Goal: Task Accomplishment & Management: Manage account settings

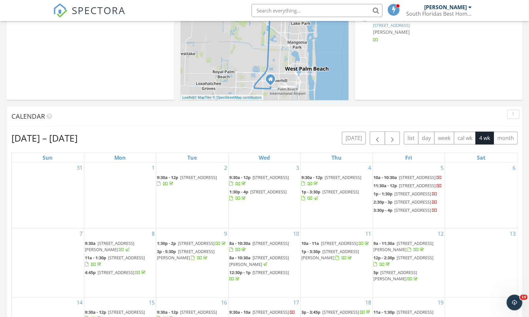
scroll to position [607, 540]
click at [374, 140] on span "button" at bounding box center [377, 138] width 8 height 8
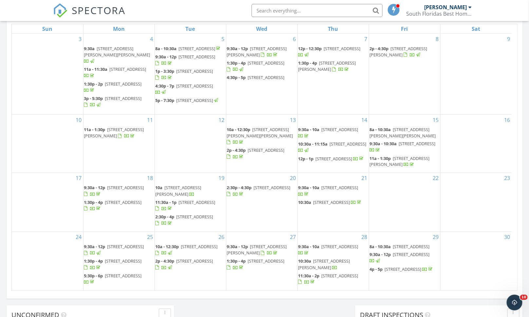
scroll to position [364, 0]
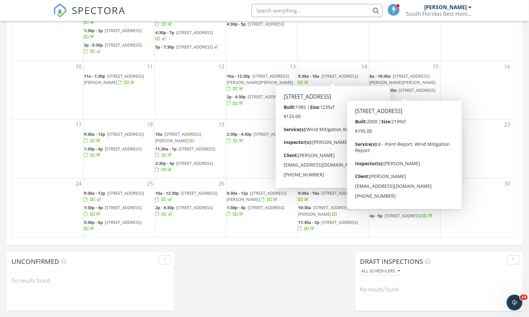
click at [273, 270] on div "Today Joe Cosentino 1:30 pm 119 Castle Island Pl, Jupiter, FL 33458 Joe Cosenti…" at bounding box center [264, 19] width 529 height 596
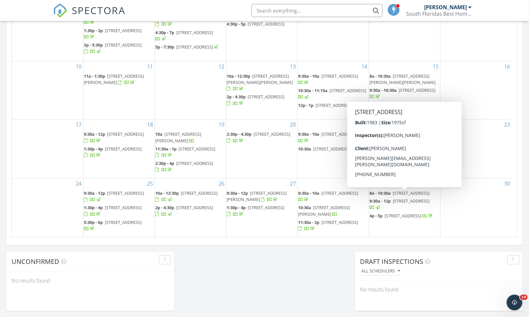
click at [297, 10] on input "text" at bounding box center [316, 10] width 131 height 13
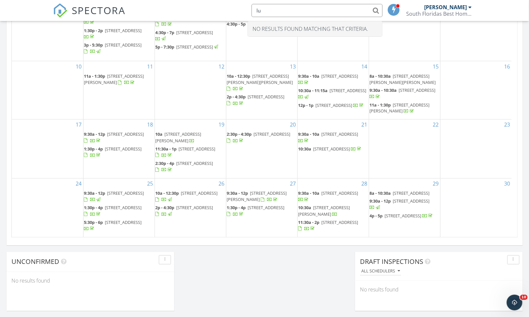
type input "l"
type input "c"
type input "k"
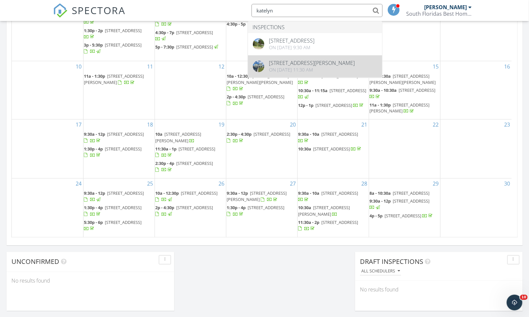
type input "katelyn"
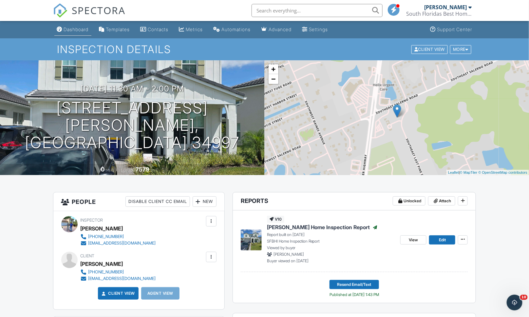
click at [72, 30] on div "Dashboard" at bounding box center [76, 30] width 25 height 6
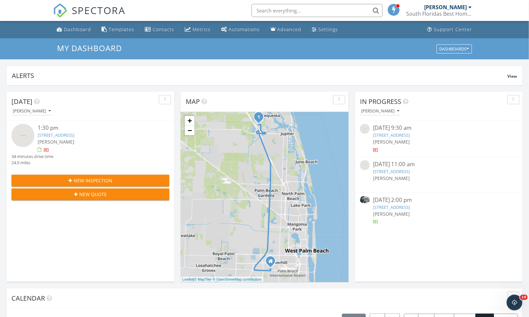
click at [86, 182] on span "New Inspection" at bounding box center [93, 180] width 39 height 7
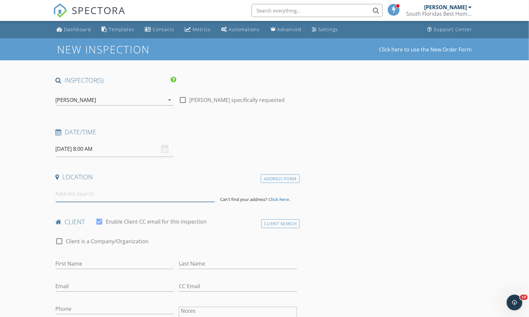
click at [110, 198] on input at bounding box center [135, 194] width 159 height 16
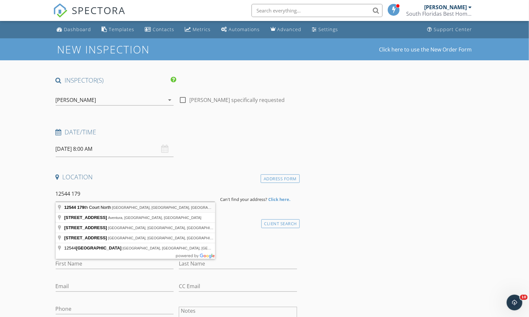
type input "12544 179th Court North, Jupiter, FL, USA"
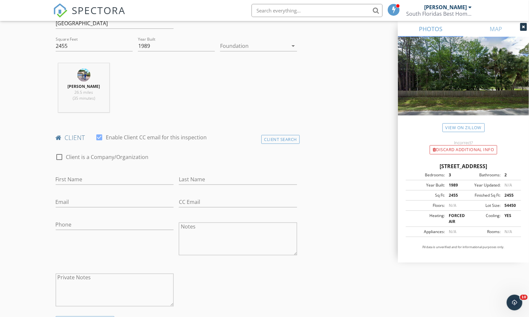
scroll to position [254, 0]
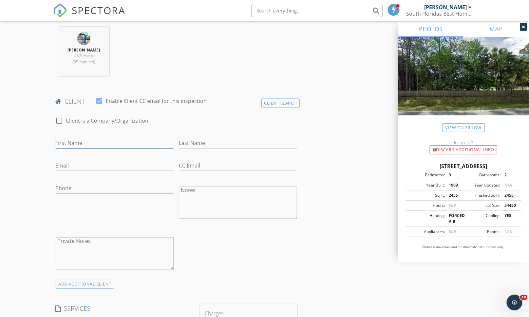
click at [91, 143] on input "First Name" at bounding box center [115, 142] width 118 height 11
type input "Eric"
type input "Sobel"
type input "[EMAIL_ADDRESS][DOMAIN_NAME]"
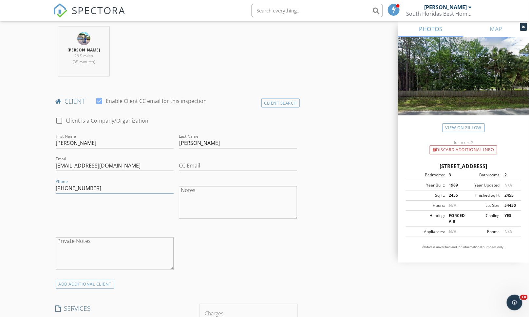
type input "[PHONE_NUMBER]"
click at [246, 258] on div "check_box_outline_blank Client is a Company/Organization First Name Eric Last N…" at bounding box center [176, 195] width 247 height 170
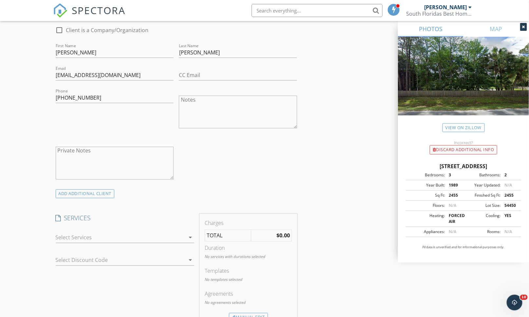
scroll to position [473, 0]
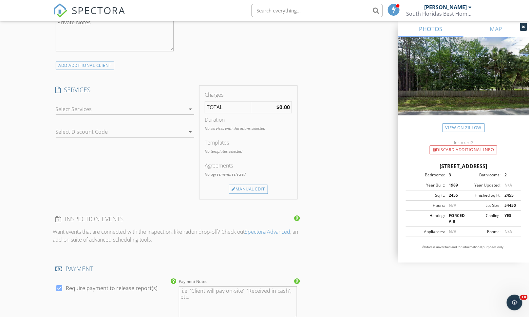
click at [126, 111] on div at bounding box center [121, 109] width 130 height 10
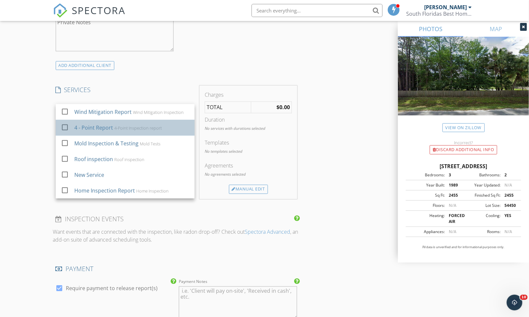
click at [120, 127] on div "4-Point Inspection report" at bounding box center [137, 127] width 47 height 5
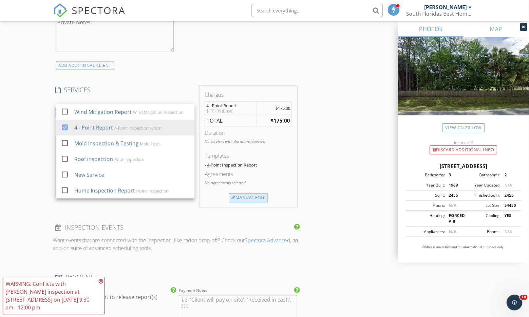
click at [247, 199] on div "Manual Edit" at bounding box center [248, 197] width 39 height 9
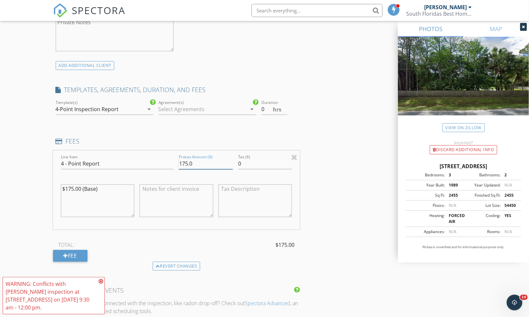
click at [184, 165] on input "175.0" at bounding box center [206, 163] width 54 height 11
type input "125.0"
click at [70, 188] on textarea "$175.00 (Base)" at bounding box center [98, 200] width 74 height 33
type textarea "$125.00 (Base)"
click at [347, 253] on div "INSPECTOR(S) check_box Joe Cosentino PRIMARY Joe Cosentino arrow_drop_down chec…" at bounding box center [264, 175] width 423 height 1145
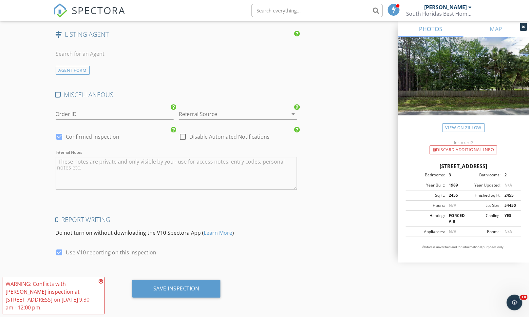
scroll to position [920, 0]
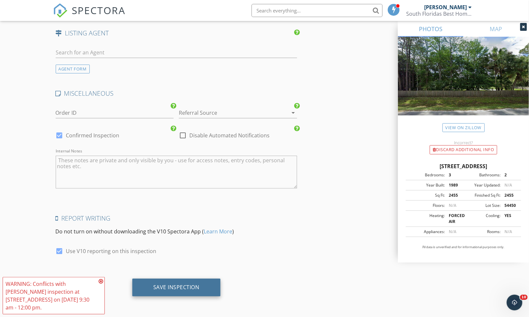
click at [172, 285] on div "Save Inspection" at bounding box center [176, 286] width 46 height 7
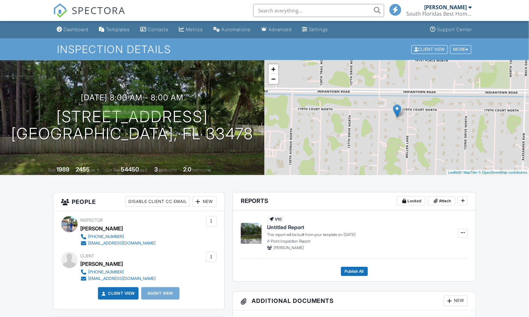
click at [0, 0] on div at bounding box center [0, 0] width 0 height 0
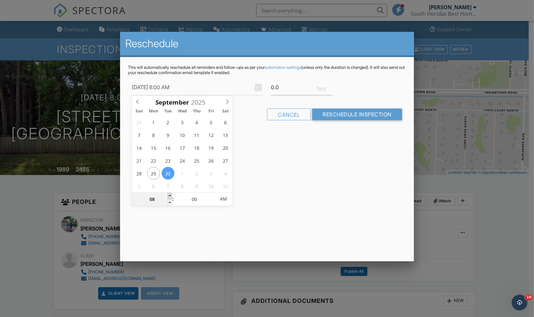
type input "[DATE] 9:00 AM"
type input "09"
click at [168, 194] on span at bounding box center [170, 195] width 5 height 7
type input "[DATE] 10:00 AM"
type input "10"
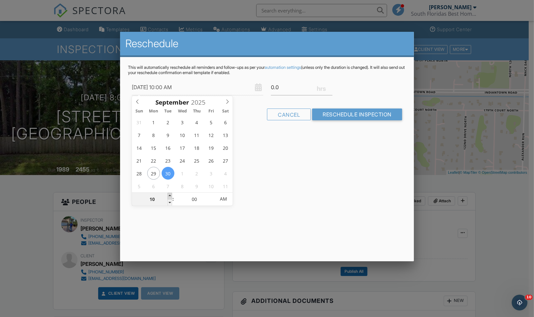
click at [169, 194] on span at bounding box center [170, 195] width 5 height 7
type input "[DATE] 11:00 AM"
type input "11"
click at [169, 194] on span at bounding box center [170, 195] width 5 height 7
type input "[DATE] 12:00 PM"
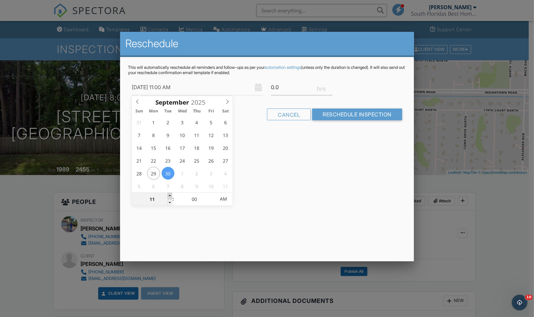
type input "12"
click at [169, 194] on span at bounding box center [170, 195] width 5 height 7
type input "[DATE] 1:00 PM"
type input "01"
click at [169, 194] on span at bounding box center [170, 195] width 5 height 7
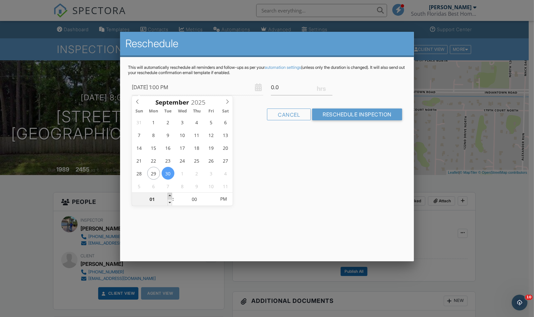
type input "[DATE] 2:00 PM"
type input "02"
click at [169, 194] on span at bounding box center [170, 195] width 5 height 7
type input "[DATE] 3:00 PM"
type input "03"
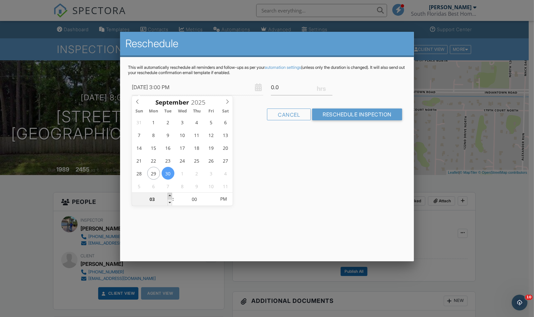
click at [169, 194] on span at bounding box center [170, 195] width 5 height 7
type input "[DATE] 4:00 PM"
type input "04"
click at [169, 194] on span at bounding box center [170, 195] width 5 height 7
type input "[DATE] 5:00 PM"
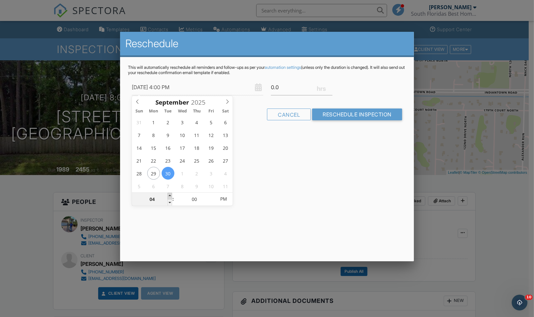
type input "05"
click at [169, 194] on span at bounding box center [170, 195] width 5 height 7
click at [166, 202] on input "05" at bounding box center [152, 198] width 40 height 13
type input "[DATE] 4:00 PM"
type input "04"
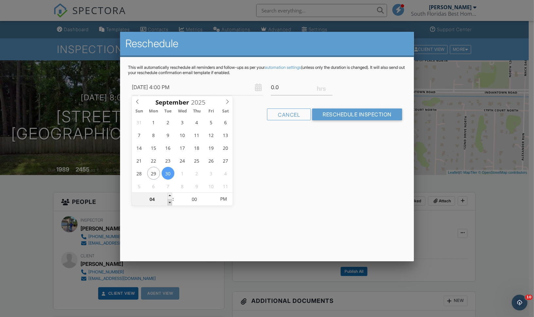
click at [170, 202] on span at bounding box center [170, 202] width 5 height 7
type input "[DATE] 4:05 PM"
type input "05"
click at [214, 196] on span at bounding box center [212, 195] width 5 height 7
type input "[DATE] 4:10 PM"
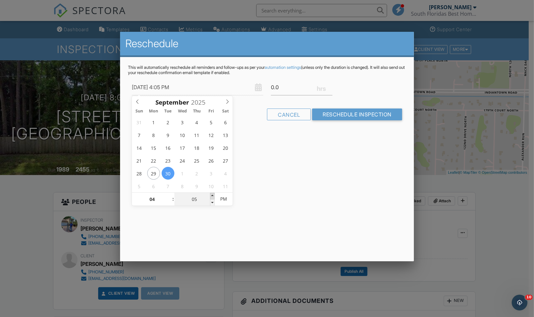
type input "10"
click at [214, 196] on span at bounding box center [212, 195] width 5 height 7
type input "[DATE] 4:15 PM"
type input "15"
click at [214, 196] on span at bounding box center [212, 195] width 5 height 7
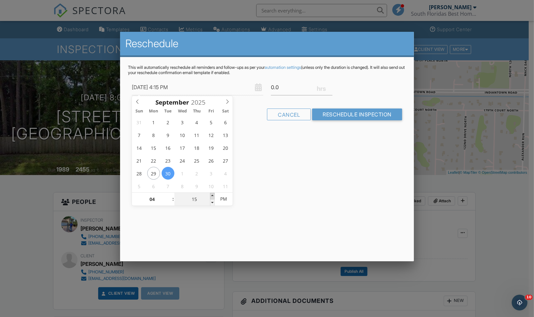
type input "[DATE] 4:20 PM"
type input "20"
click at [211, 196] on span at bounding box center [212, 195] width 5 height 7
type input "[DATE] 4:25 PM"
type input "25"
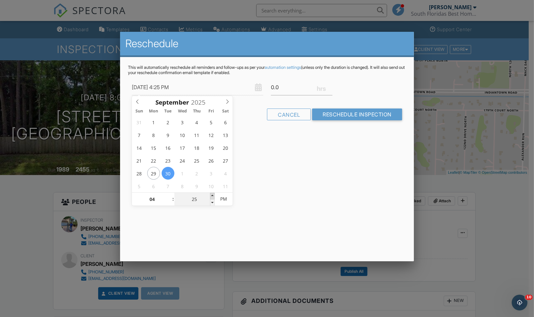
click at [211, 196] on span at bounding box center [212, 195] width 5 height 7
type input "[DATE] 4:30 PM"
type input "30"
click at [211, 196] on span at bounding box center [212, 195] width 5 height 7
click at [268, 184] on div "Reschedule This will automatically reschedule all reminders and follow-ups as p…" at bounding box center [267, 146] width 294 height 229
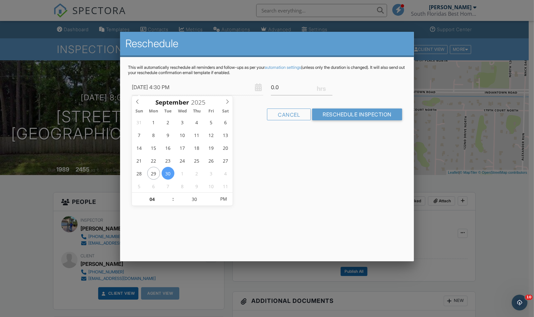
click at [139, 88] on input "[DATE] 4:30 PM" at bounding box center [197, 87] width 131 height 16
type input "[DATE] 4:30 PM"
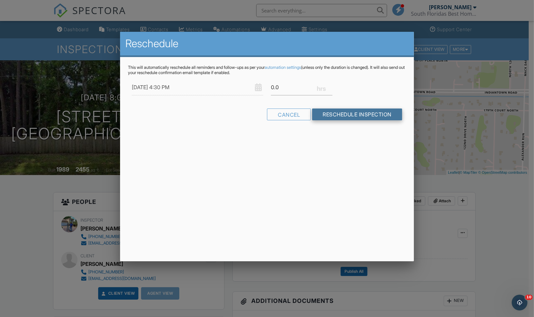
click at [322, 113] on input "Reschedule Inspection" at bounding box center [357, 114] width 90 height 12
type input "0.5"
click at [330, 84] on input "0.5" at bounding box center [302, 87] width 62 height 16
drag, startPoint x: 330, startPoint y: 121, endPoint x: 330, endPoint y: 116, distance: 5.6
click at [330, 118] on div "Cancel Reschedule Inspection" at bounding box center [267, 116] width 278 height 17
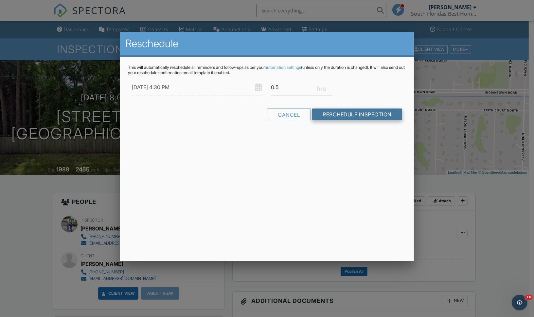
click at [330, 115] on input "Reschedule Inspection" at bounding box center [357, 114] width 90 height 12
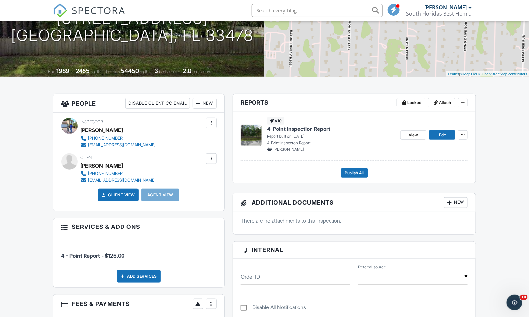
scroll to position [109, 0]
